Goal: Find contact information: Find contact information

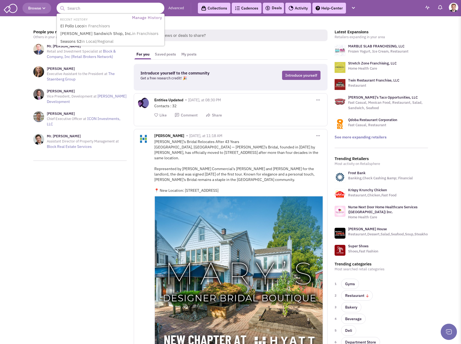
click at [90, 11] on input "text" at bounding box center [111, 8] width 108 height 11
type input "dutch"
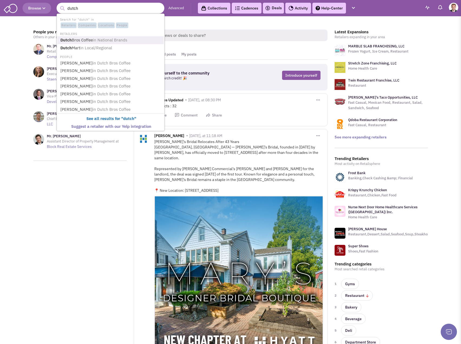
click at [84, 40] on link "Dutch Bros Coffee in National Brands" at bounding box center [111, 40] width 105 height 7
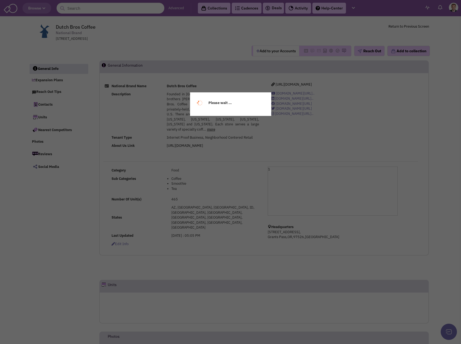
select select
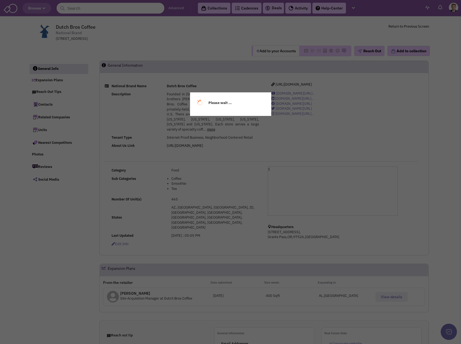
select select
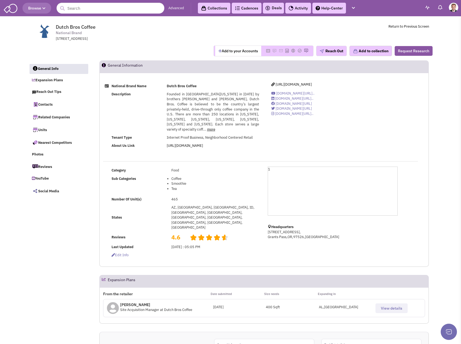
drag, startPoint x: 212, startPoint y: 117, endPoint x: 209, endPoint y: 119, distance: 3.4
click at [212, 117] on span "Founded in Southern Oregon in 1992 by brothers Dane and Travis Boersma, Dutch B…" at bounding box center [213, 112] width 92 height 40
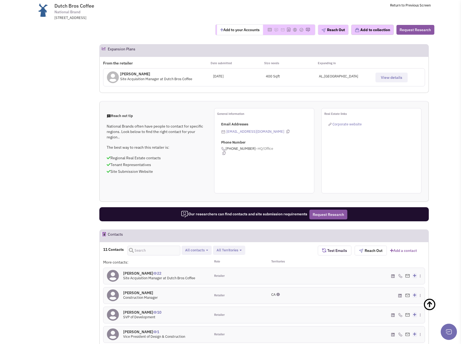
scroll to position [298, 0]
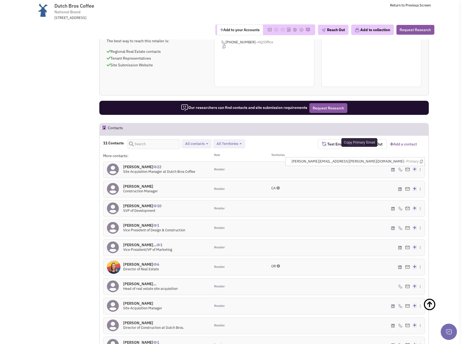
click at [421, 160] on icon at bounding box center [421, 162] width 3 height 4
drag, startPoint x: 439, startPoint y: 245, endPoint x: 418, endPoint y: 246, distance: 20.9
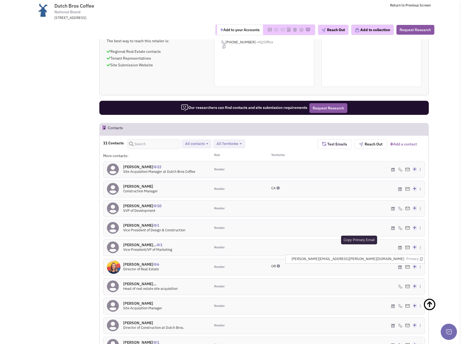
click at [421, 257] on icon at bounding box center [421, 259] width 3 height 4
